Goal: Register for event/course

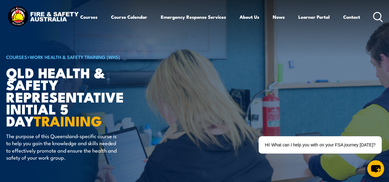
click at [80, 24] on link "Courses" at bounding box center [88, 17] width 17 height 15
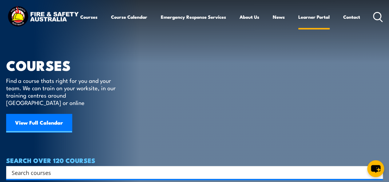
click at [298, 24] on link "Learner Portal" at bounding box center [313, 17] width 31 height 15
